Goal: Information Seeking & Learning: Learn about a topic

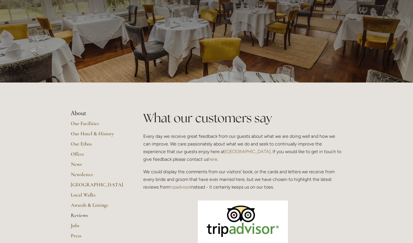
scroll to position [38, 0]
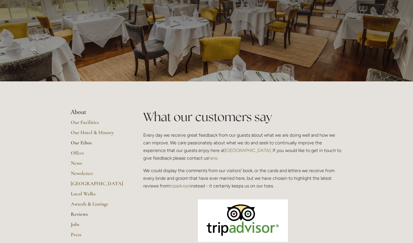
click at [77, 143] on link "Our Ethos" at bounding box center [98, 145] width 54 height 10
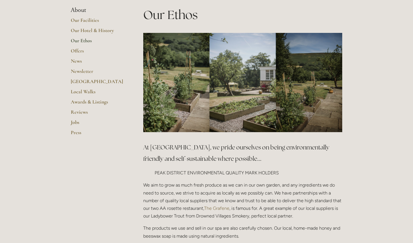
scroll to position [86, 0]
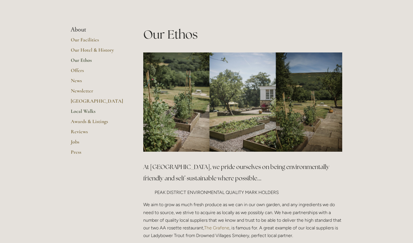
click at [76, 112] on link "Local Walks" at bounding box center [98, 113] width 54 height 10
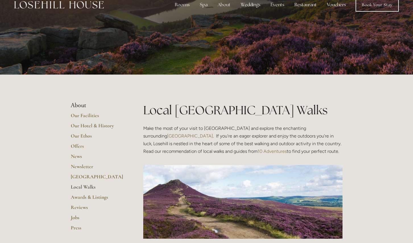
scroll to position [12, 0]
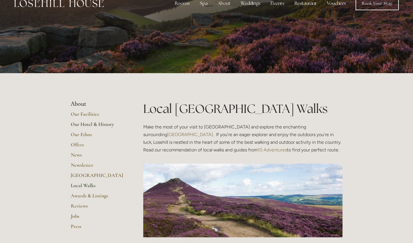
click at [82, 126] on link "Our Hotel & History" at bounding box center [98, 126] width 54 height 10
